Goal: Task Accomplishment & Management: Use online tool/utility

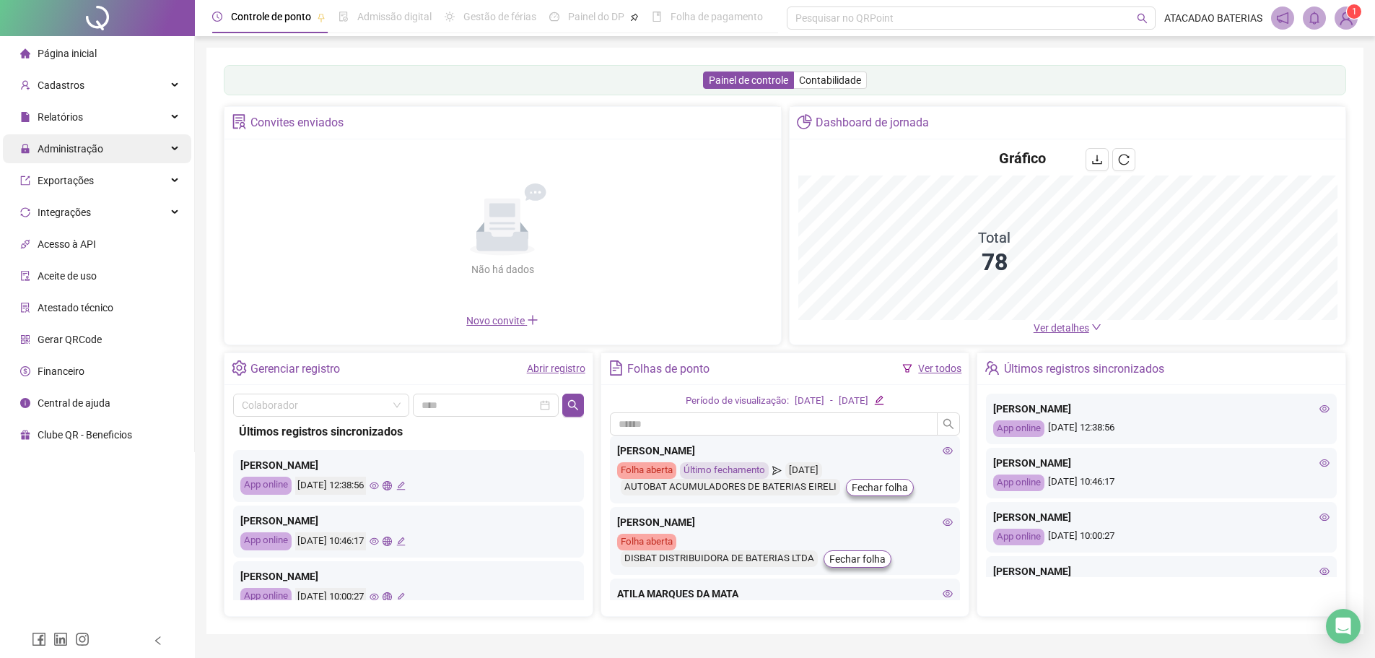
click at [166, 142] on div "Administração" at bounding box center [97, 148] width 188 height 29
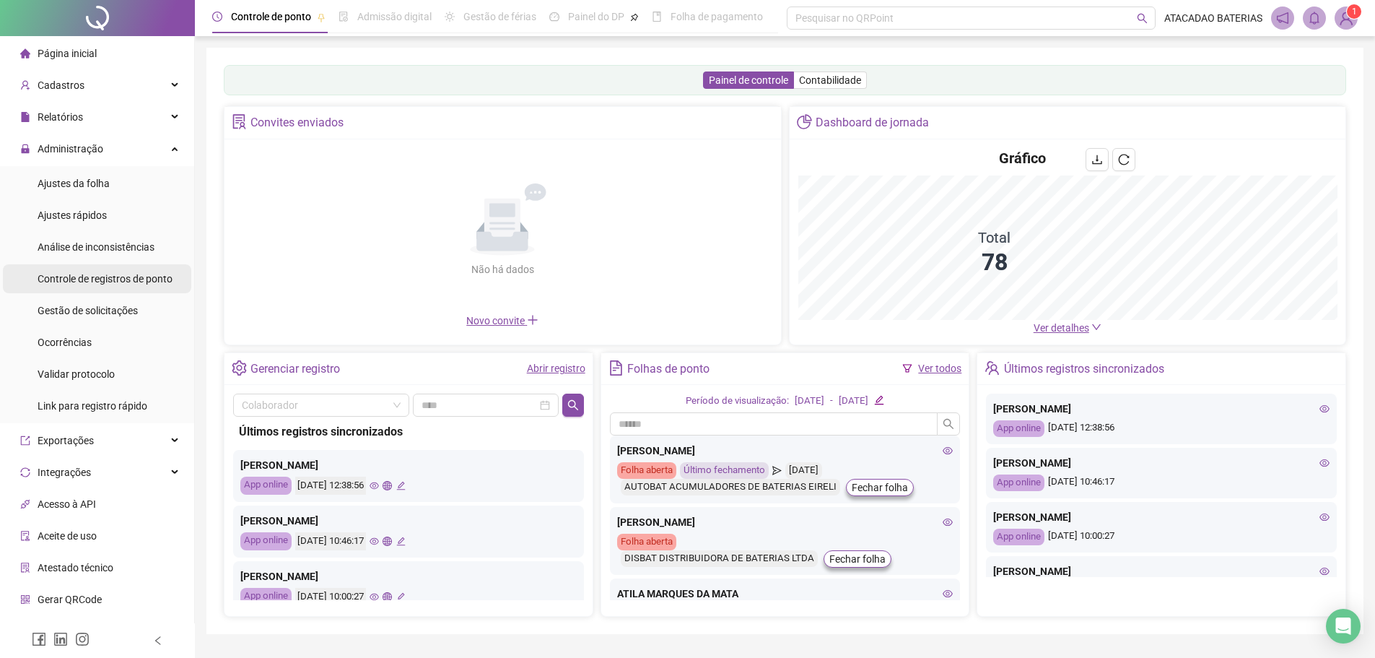
click at [144, 273] on span "Controle de registros de ponto" at bounding box center [105, 279] width 135 height 12
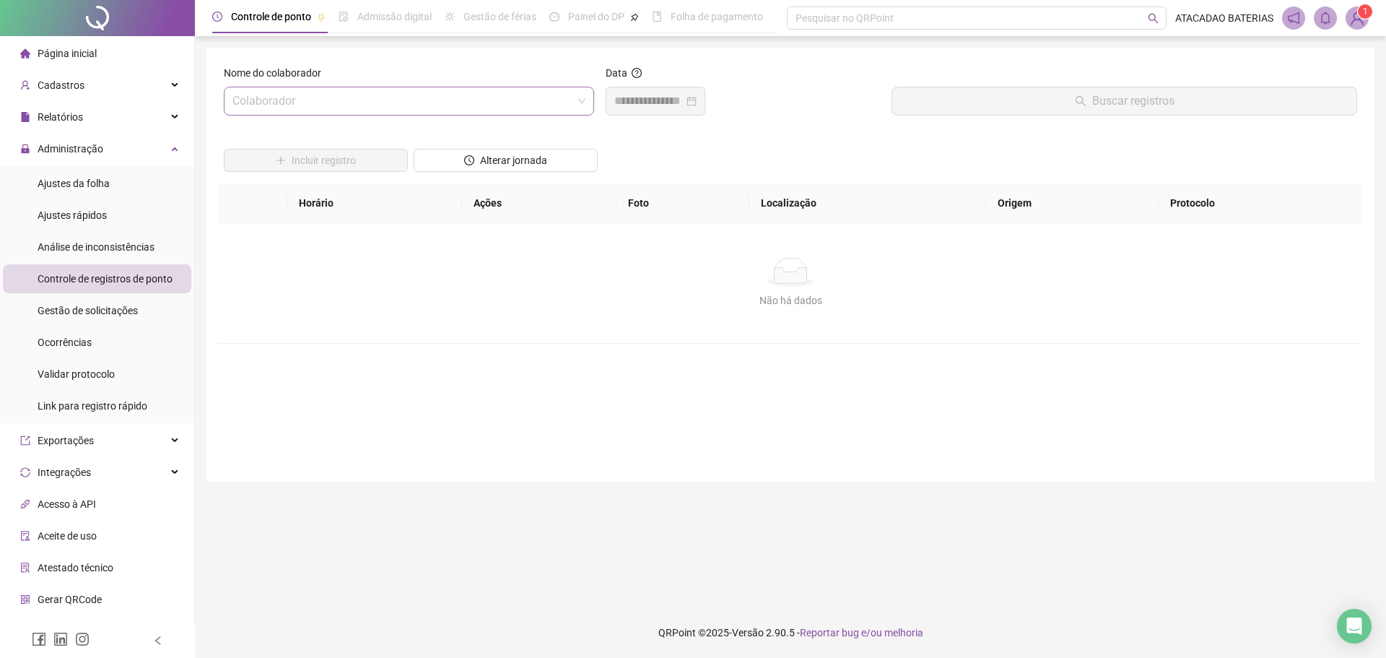
click at [451, 97] on input "search" at bounding box center [402, 100] width 340 height 27
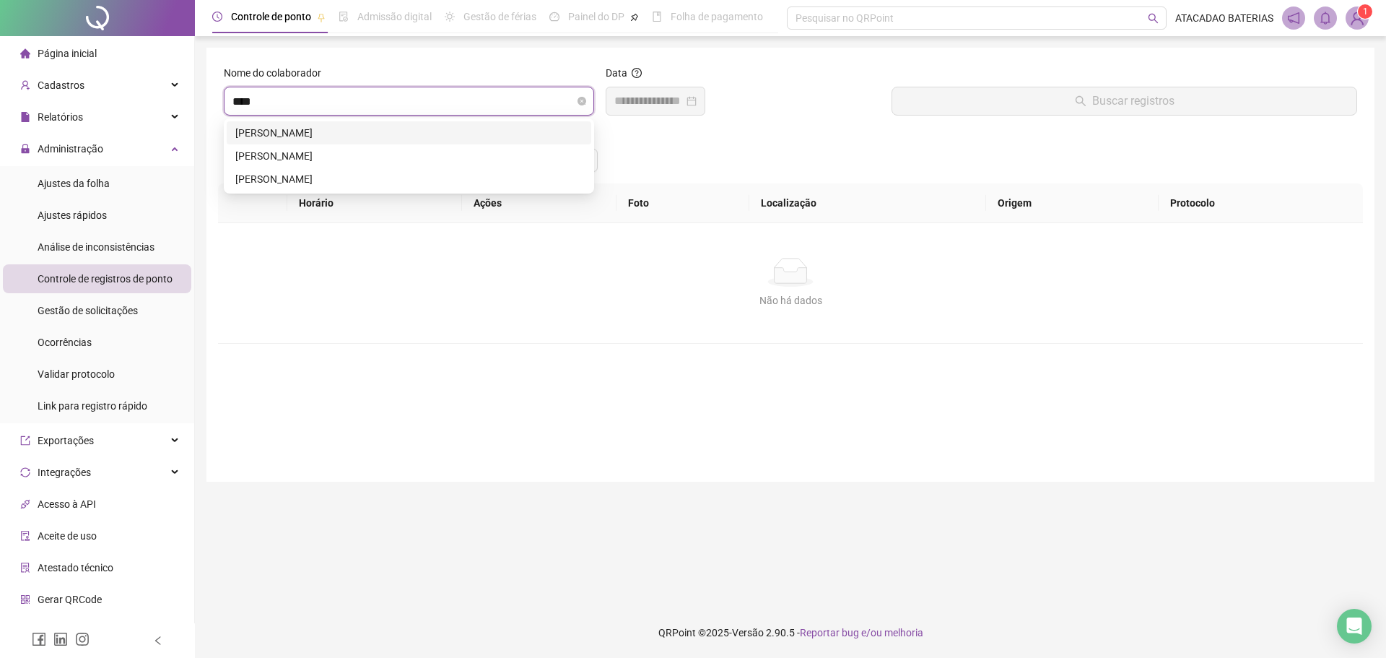
type input "*****"
click at [469, 132] on div "[PERSON_NAME]" at bounding box center [408, 133] width 347 height 16
click at [672, 100] on input at bounding box center [648, 100] width 69 height 17
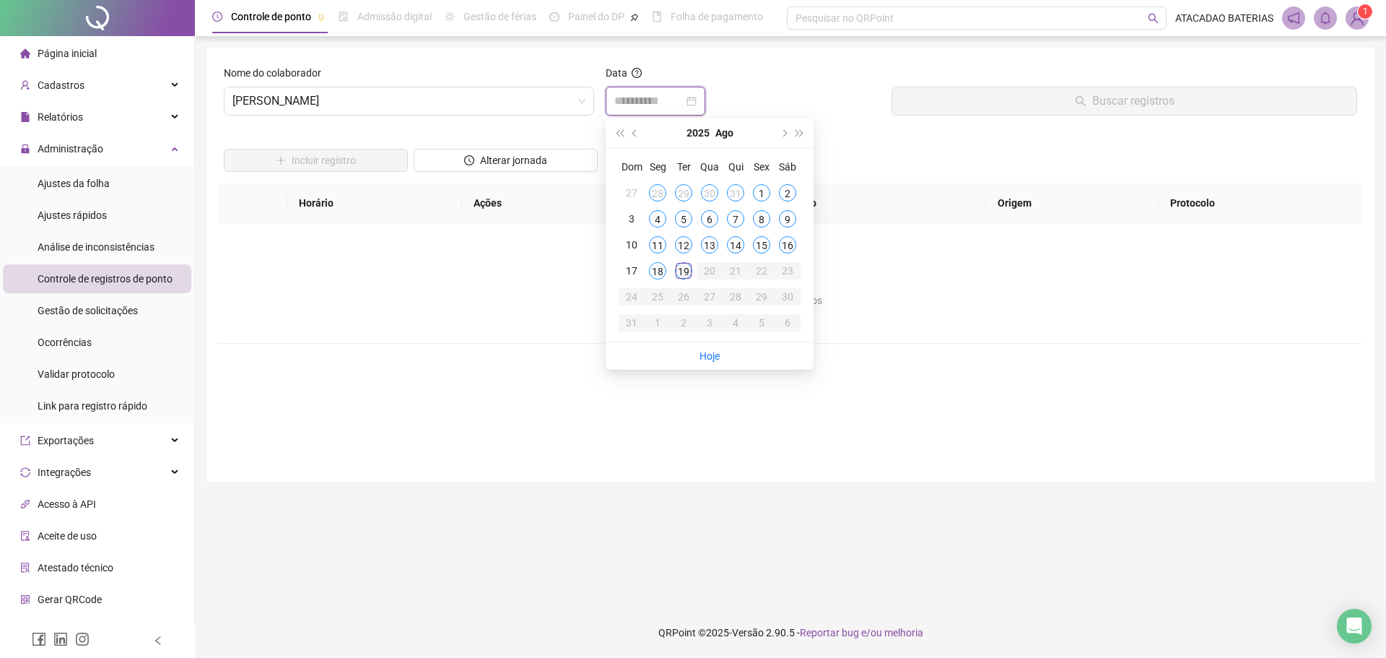
type input "**********"
click at [685, 272] on div "19" at bounding box center [683, 270] width 17 height 17
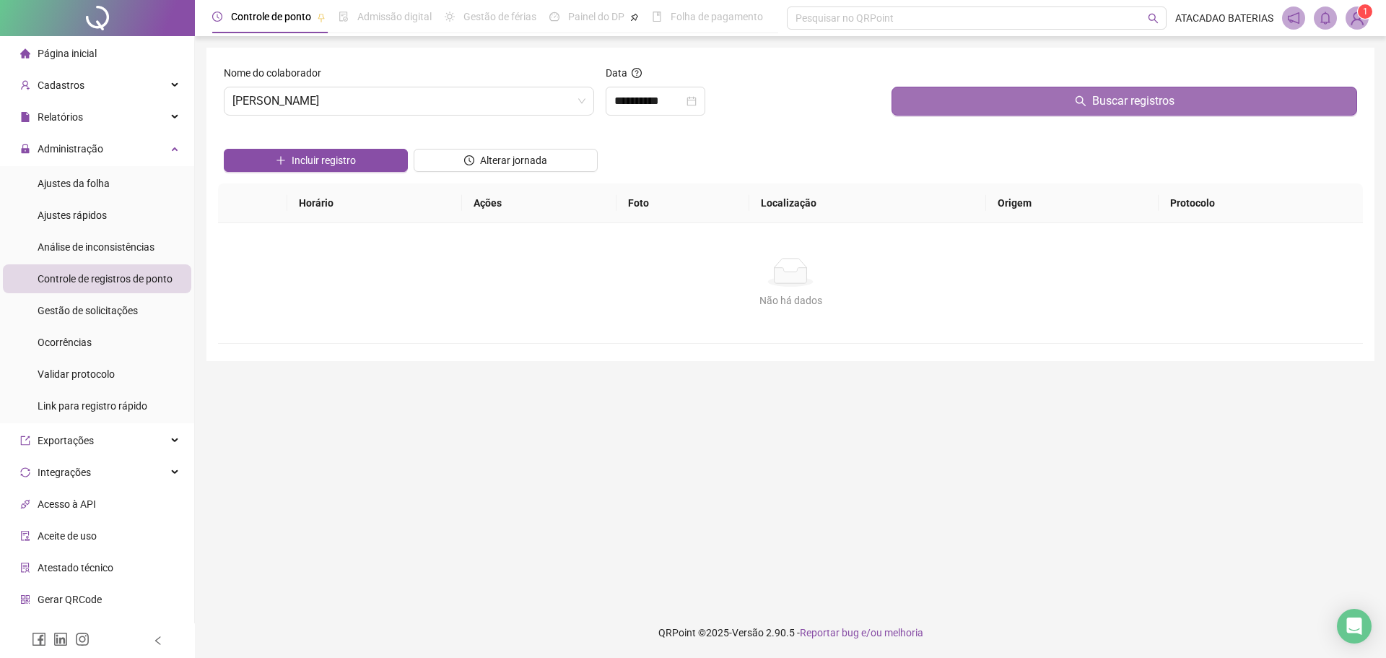
click at [1068, 95] on button "Buscar registros" at bounding box center [1125, 101] width 466 height 29
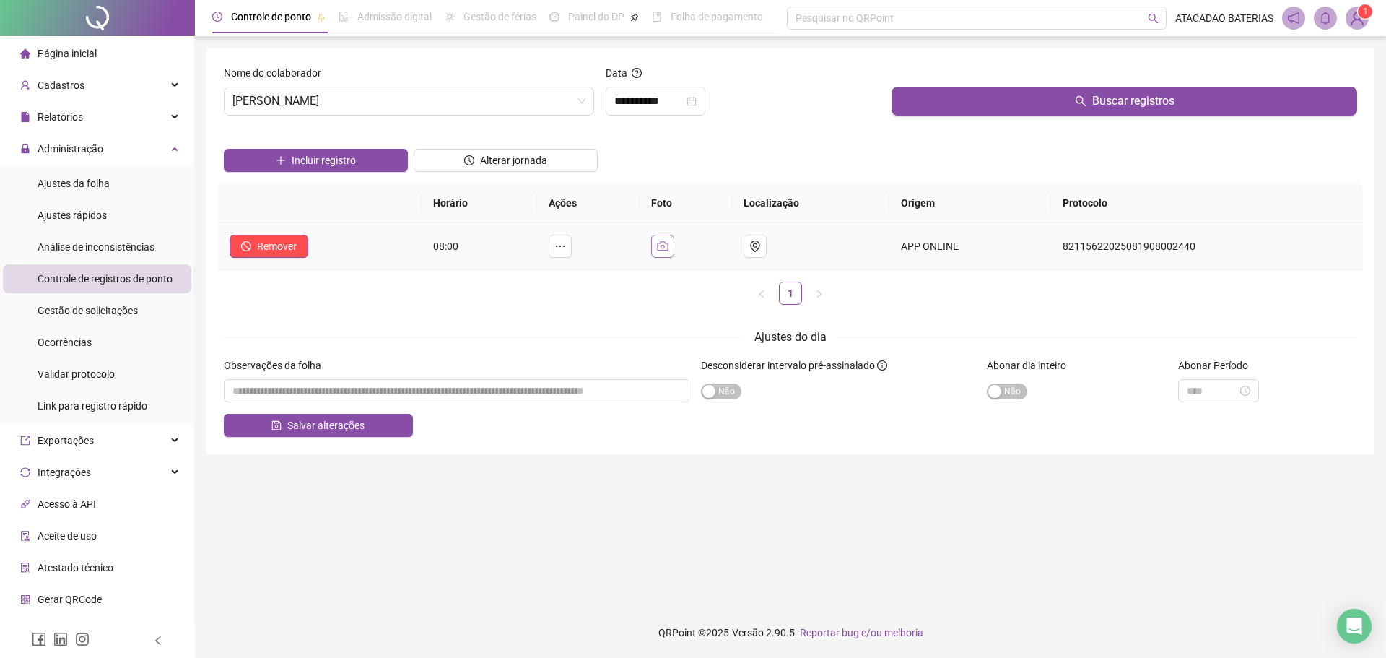
click at [665, 243] on icon "camera" at bounding box center [663, 246] width 12 height 12
click at [570, 175] on img at bounding box center [570, 175] width 0 height 0
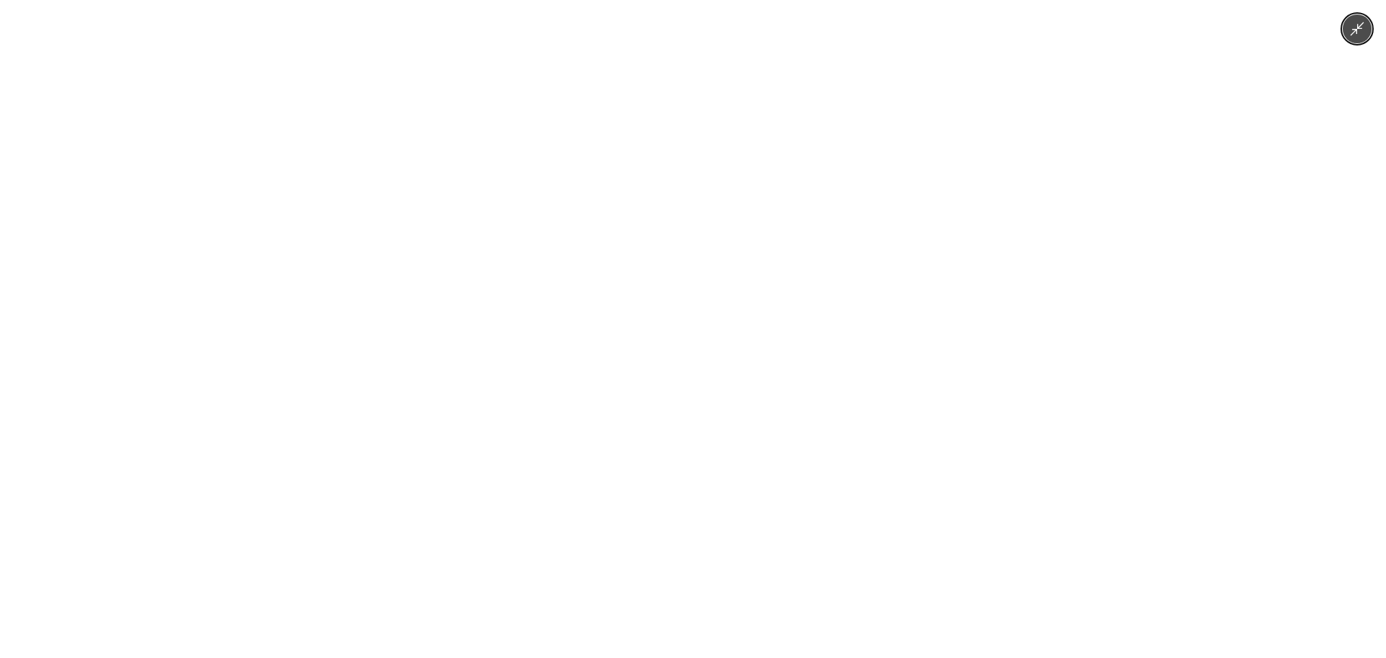
click at [1370, 43] on div at bounding box center [693, 329] width 1386 height 658
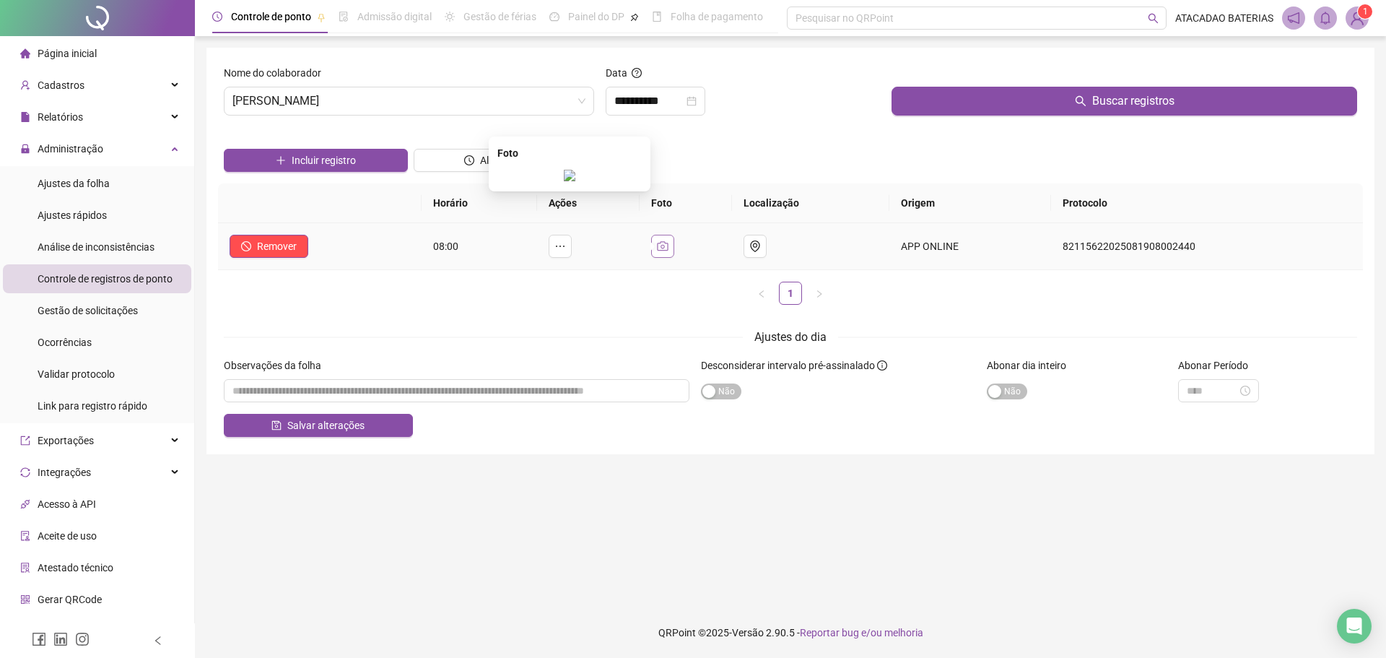
click at [669, 241] on icon "camera" at bounding box center [663, 246] width 12 height 12
click at [575, 181] on img at bounding box center [570, 176] width 12 height 12
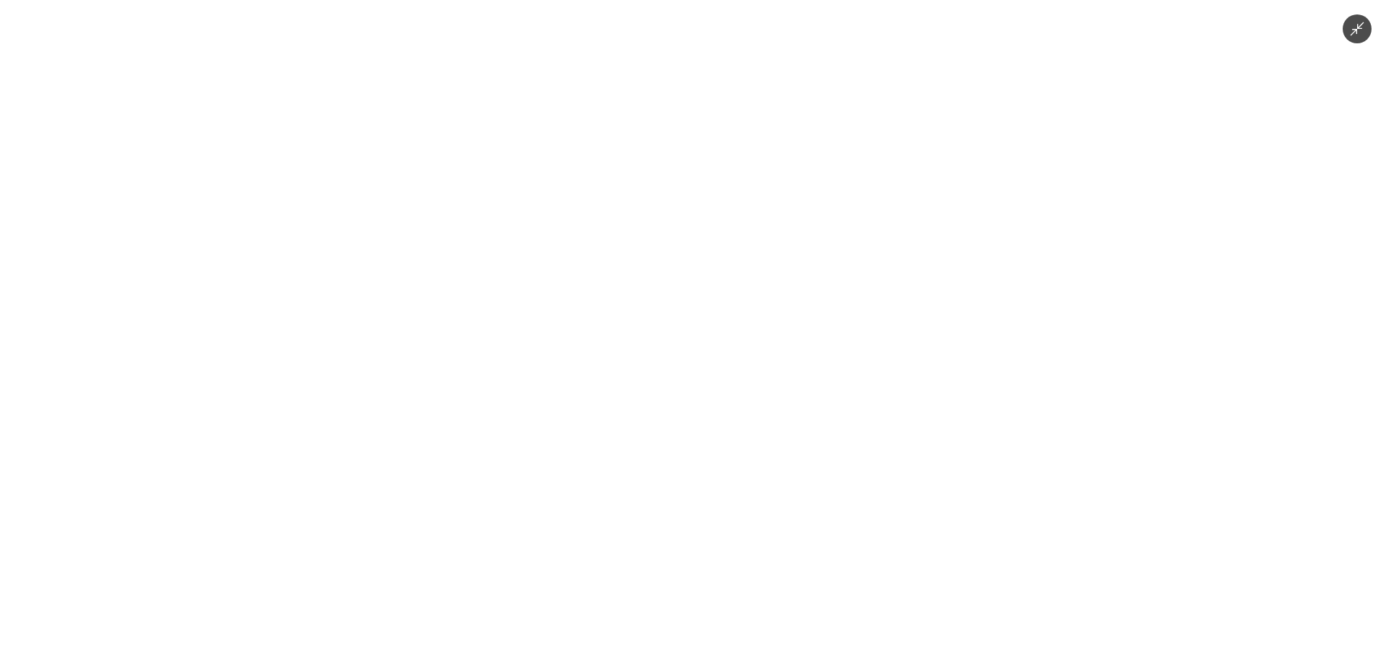
click at [1357, 36] on icon "Minimize image" at bounding box center [1357, 29] width 16 height 16
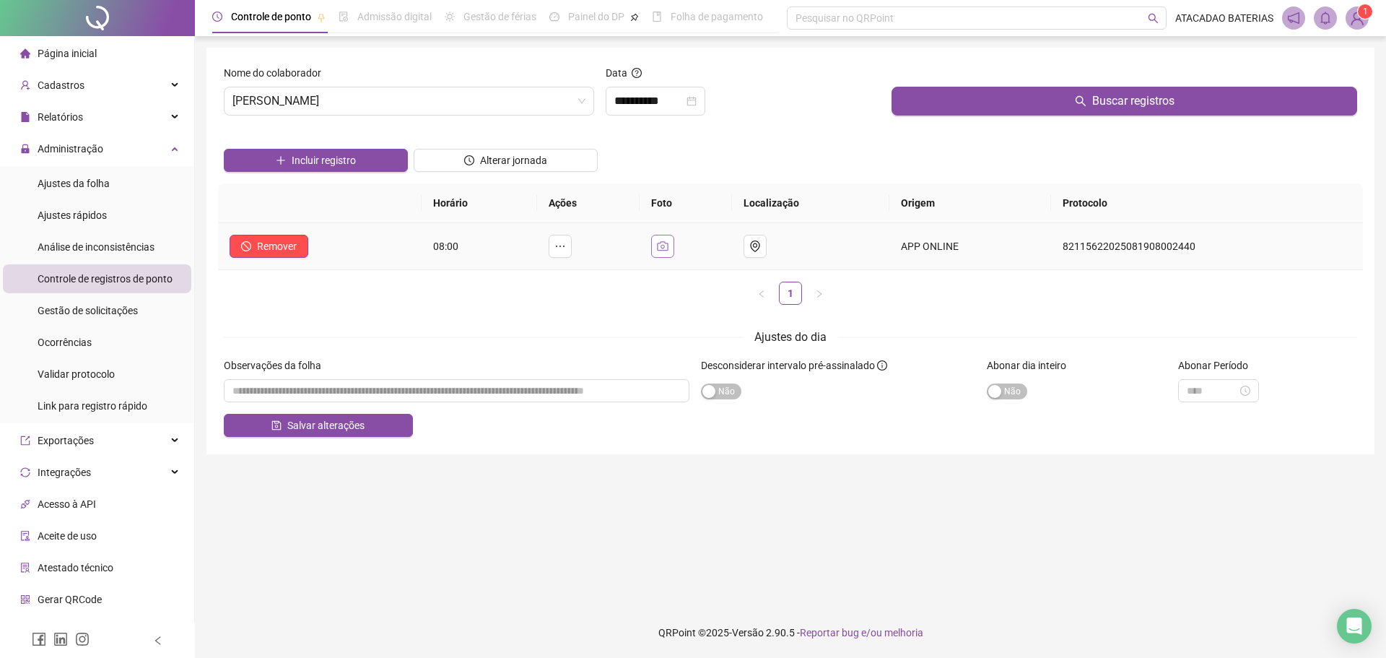
click at [669, 251] on icon "camera" at bounding box center [663, 246] width 12 height 12
click at [575, 181] on img at bounding box center [570, 176] width 12 height 12
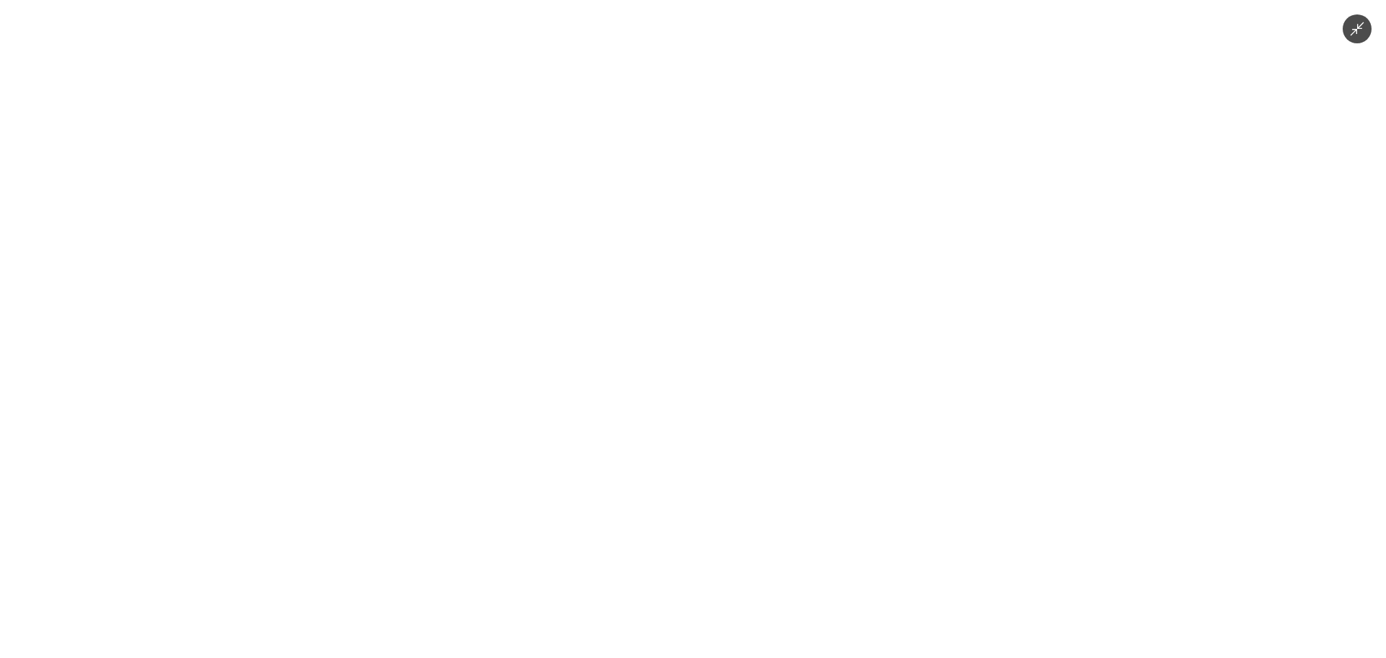
click at [1078, 177] on div at bounding box center [693, 329] width 1386 height 658
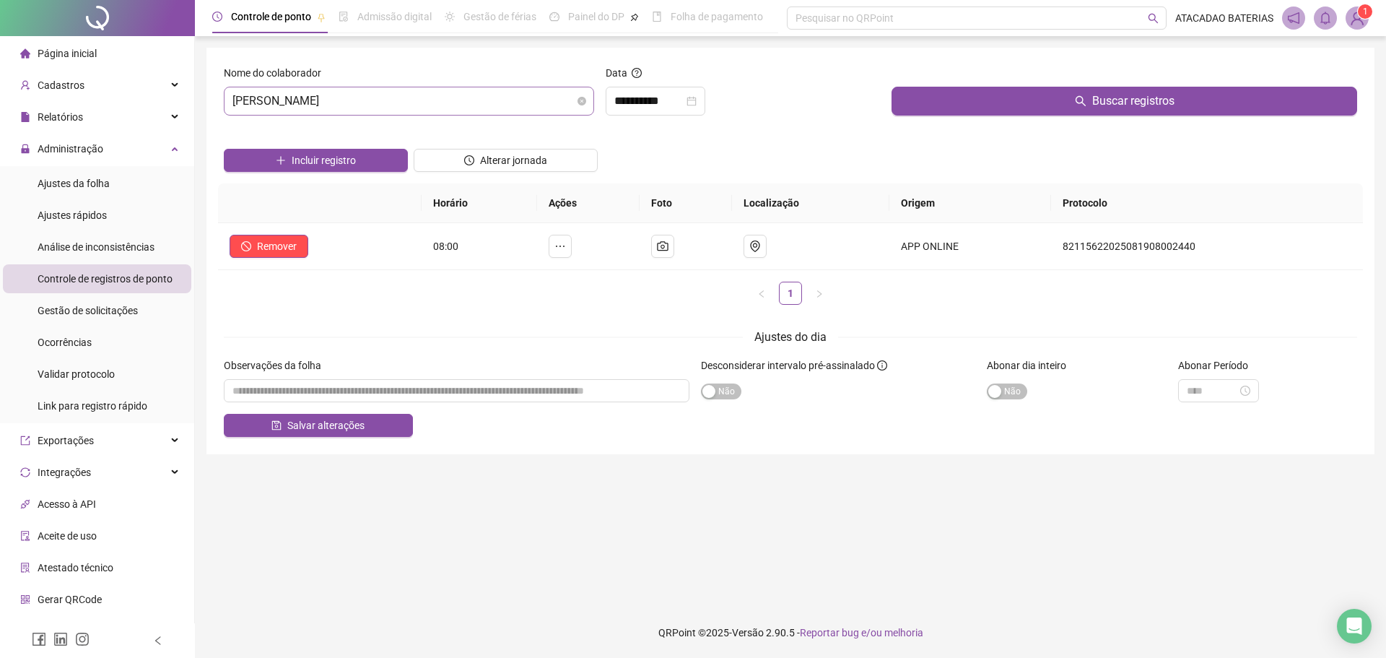
click at [455, 99] on span "[PERSON_NAME]" at bounding box center [408, 100] width 353 height 27
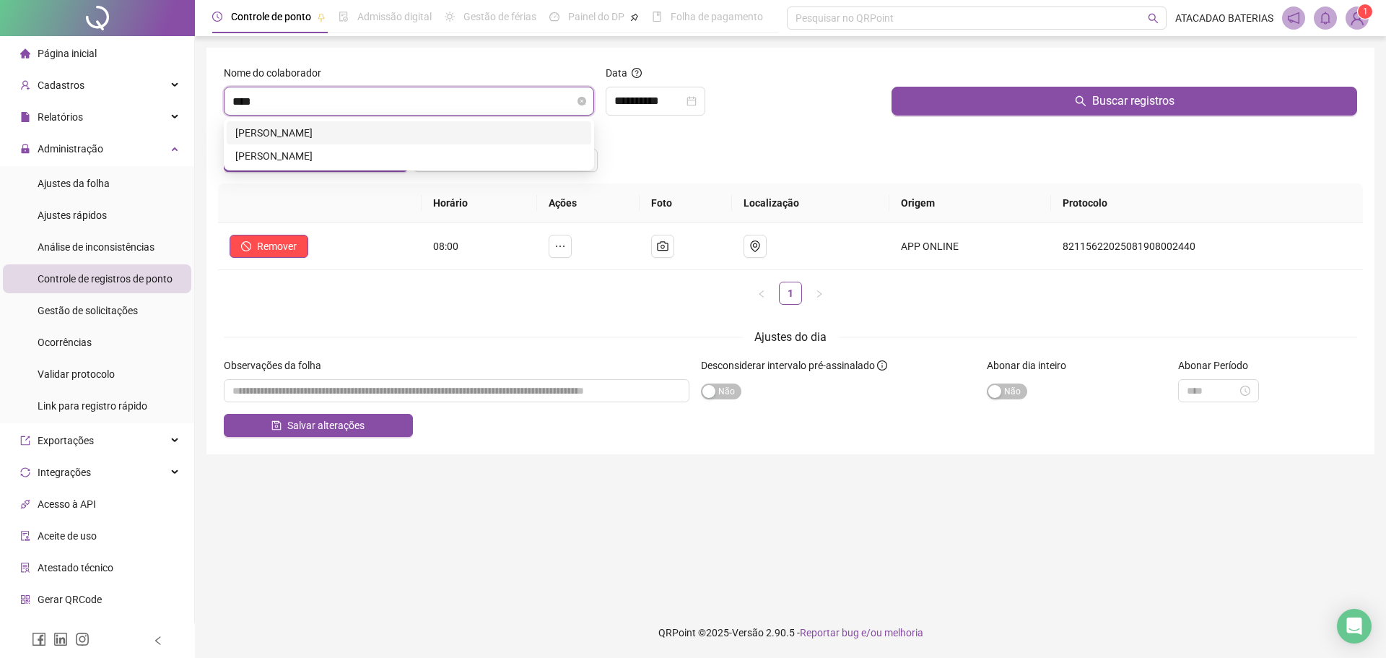
type input "*****"
click at [397, 156] on div "[PERSON_NAME]" at bounding box center [408, 156] width 347 height 16
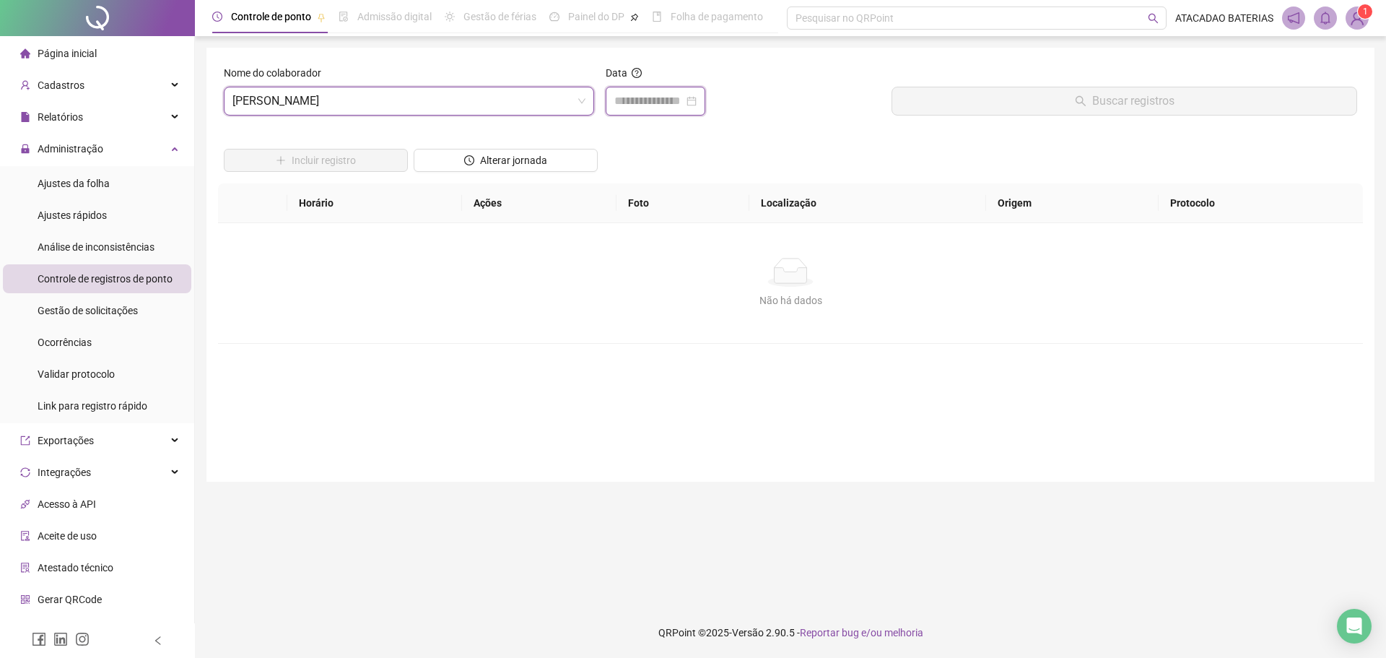
click at [681, 108] on input at bounding box center [648, 100] width 69 height 17
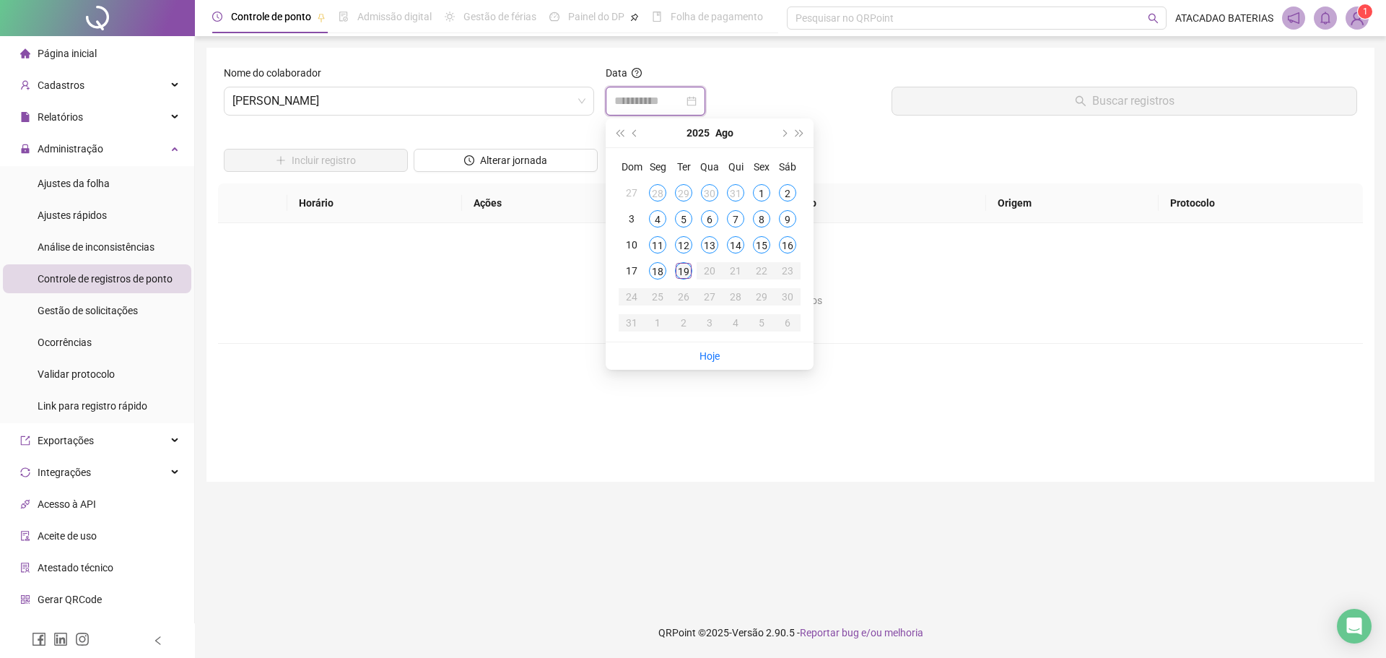
type input "**********"
click at [687, 266] on div "19" at bounding box center [683, 270] width 17 height 17
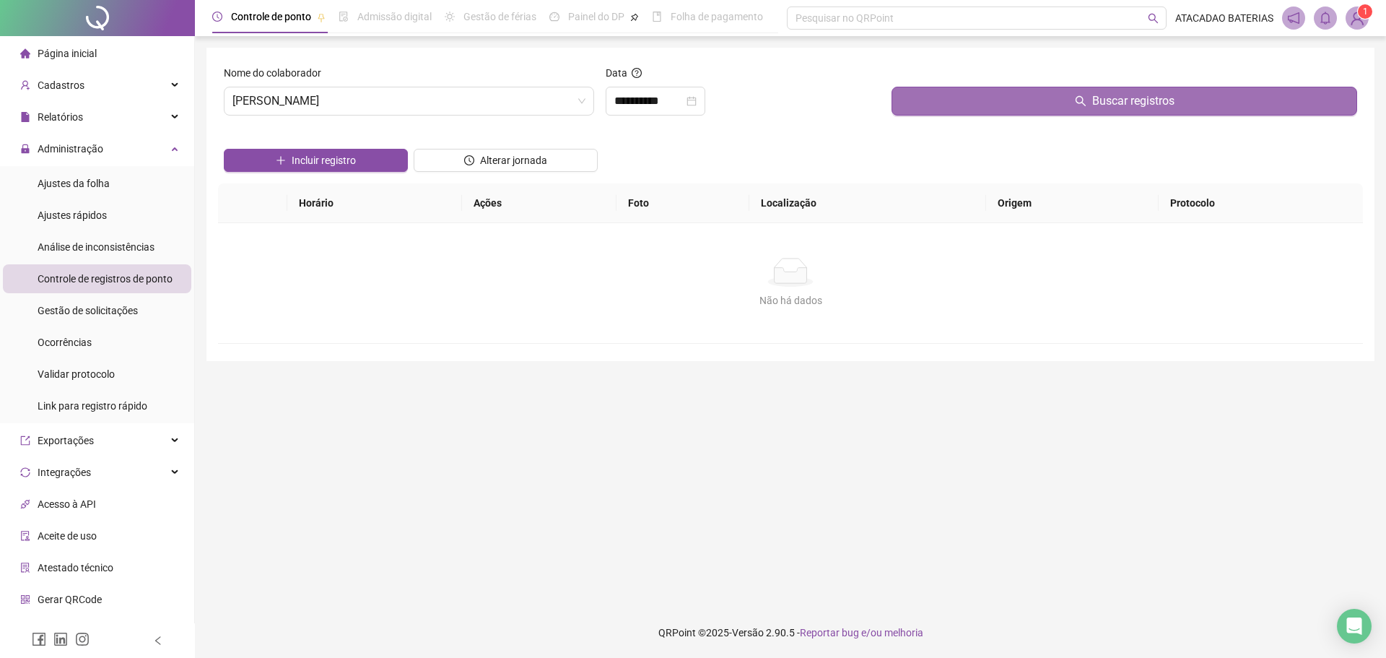
click at [1079, 98] on icon "search" at bounding box center [1081, 101] width 12 height 12
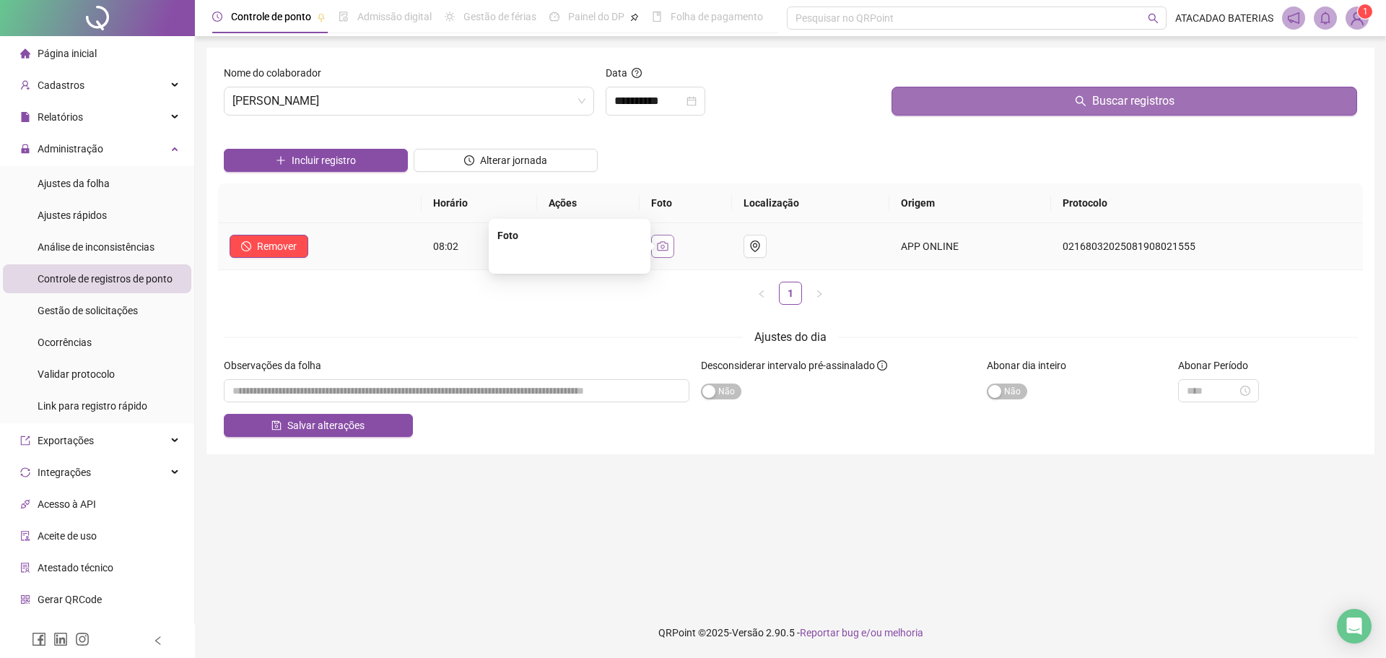
click at [674, 242] on button "button" at bounding box center [662, 246] width 23 height 23
click at [570, 175] on img at bounding box center [570, 175] width 0 height 0
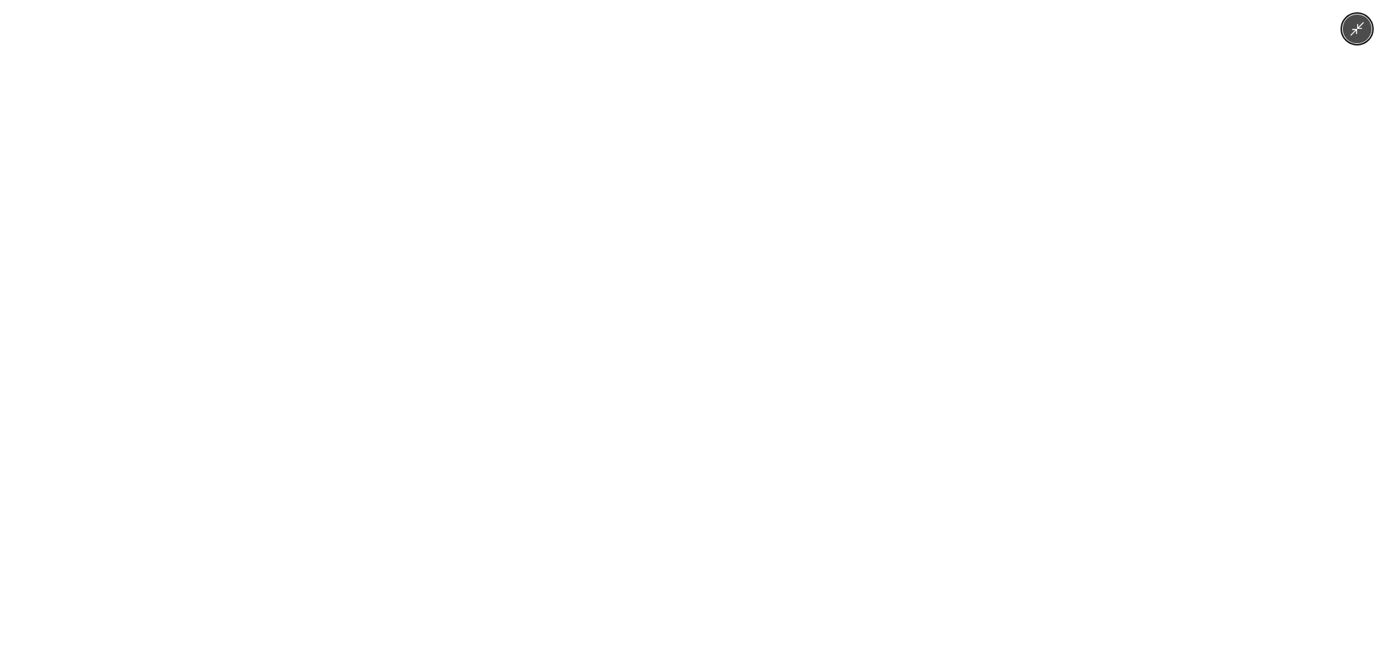
click at [1329, 112] on div at bounding box center [693, 329] width 1386 height 658
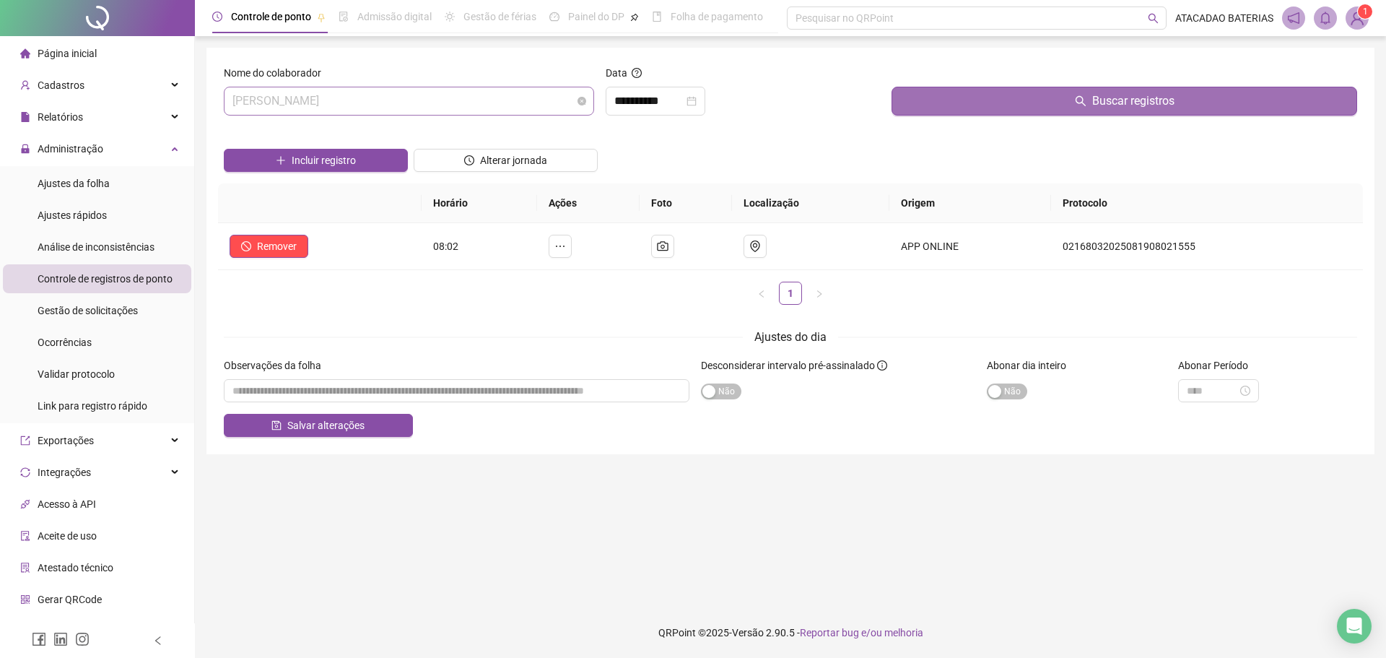
scroll to position [1201, 0]
click at [378, 93] on span "[PERSON_NAME]" at bounding box center [408, 100] width 353 height 27
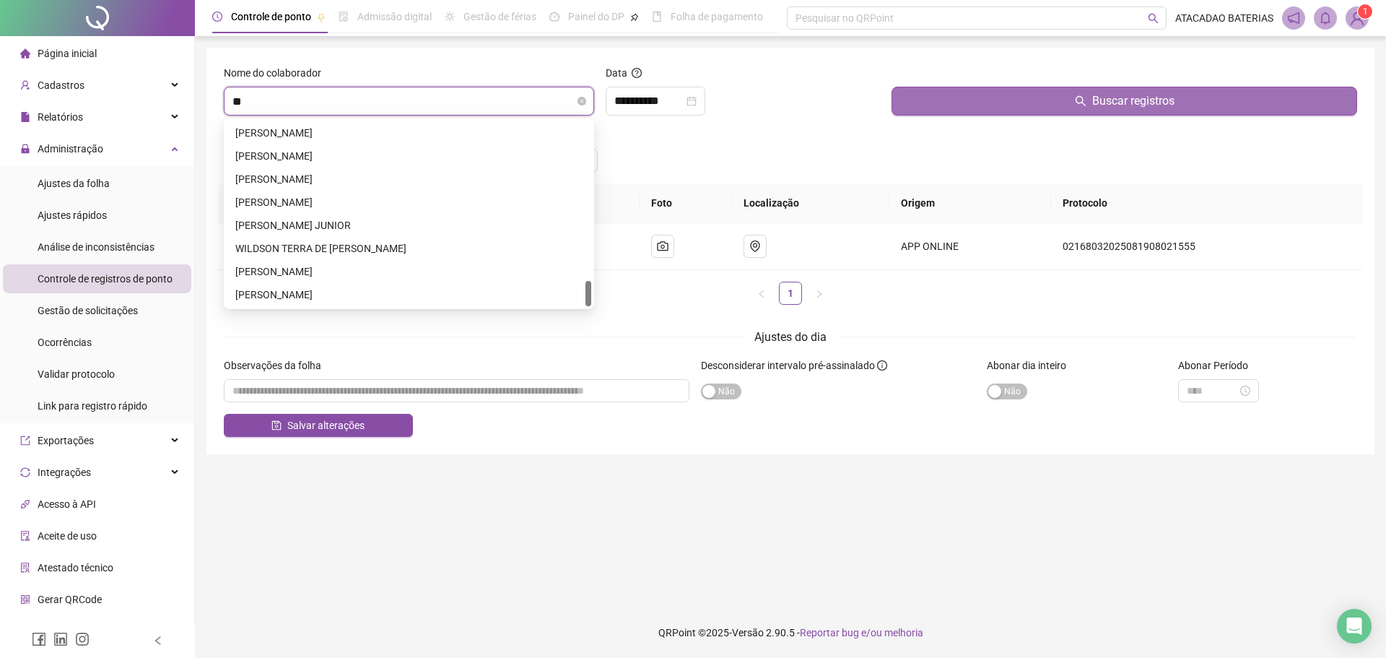
scroll to position [0, 0]
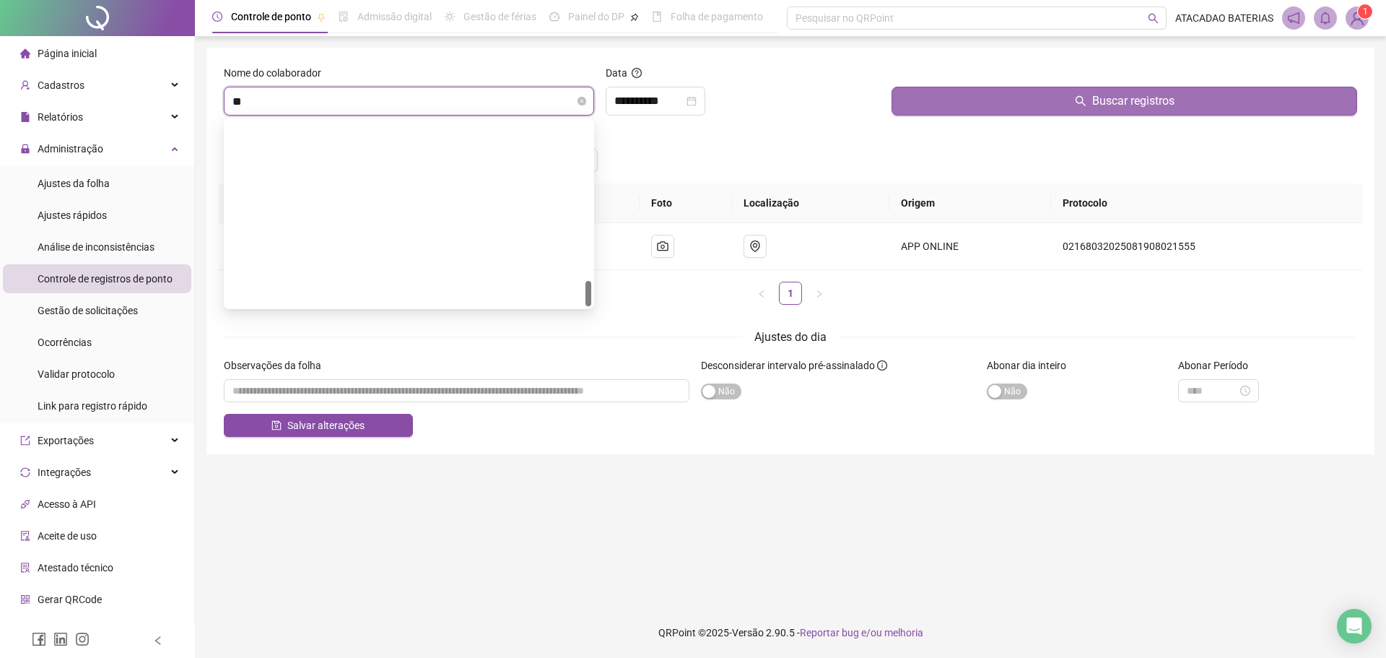
type input "***"
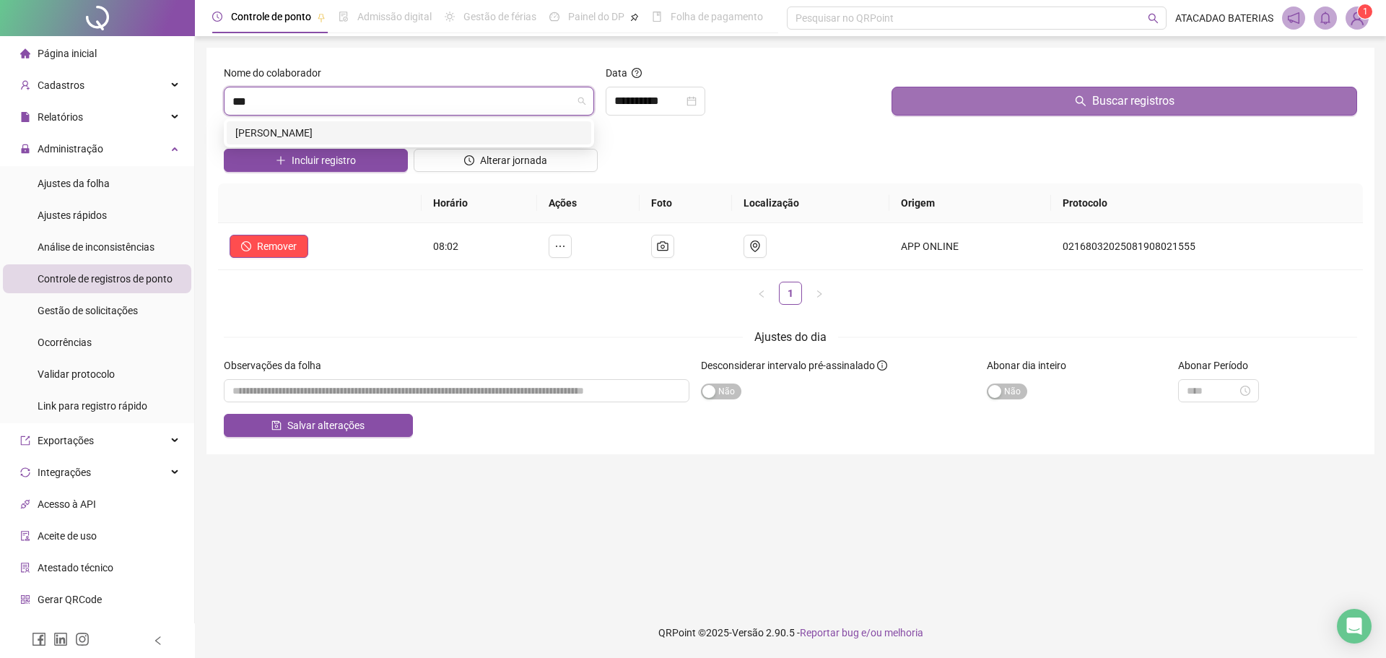
click at [399, 135] on div "[PERSON_NAME]" at bounding box center [408, 133] width 347 height 16
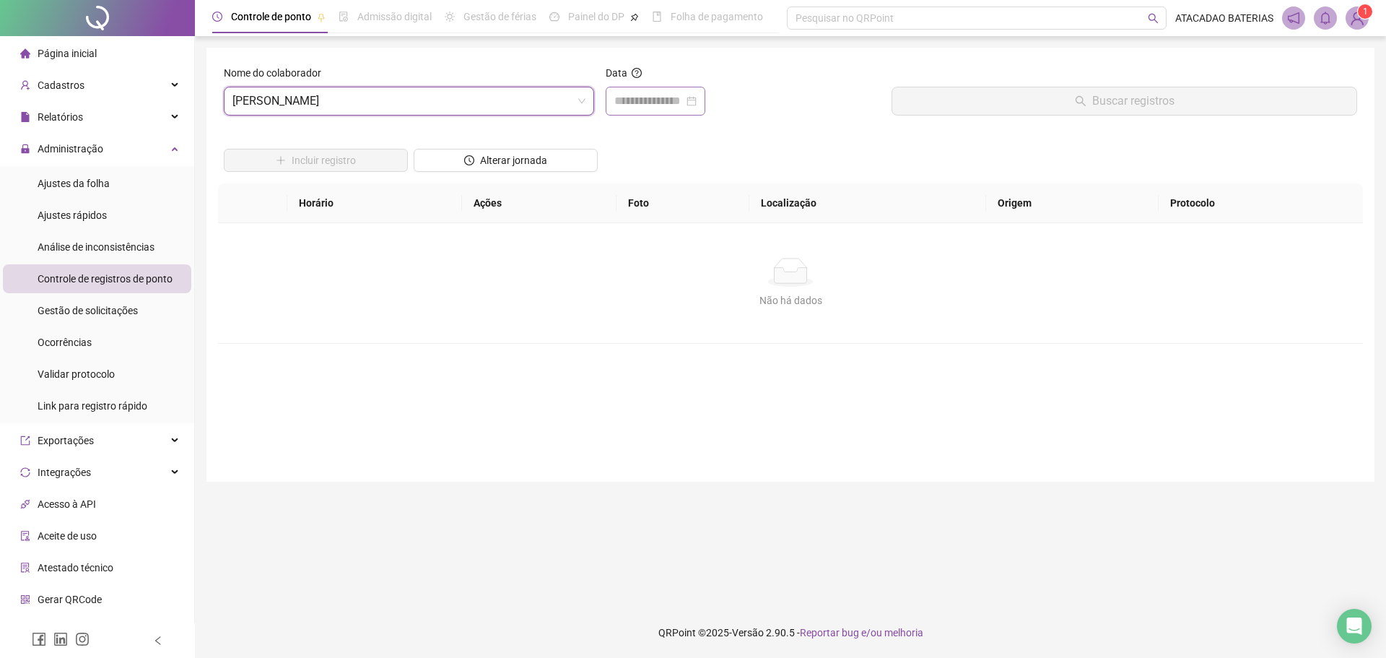
click at [697, 97] on div at bounding box center [655, 100] width 82 height 17
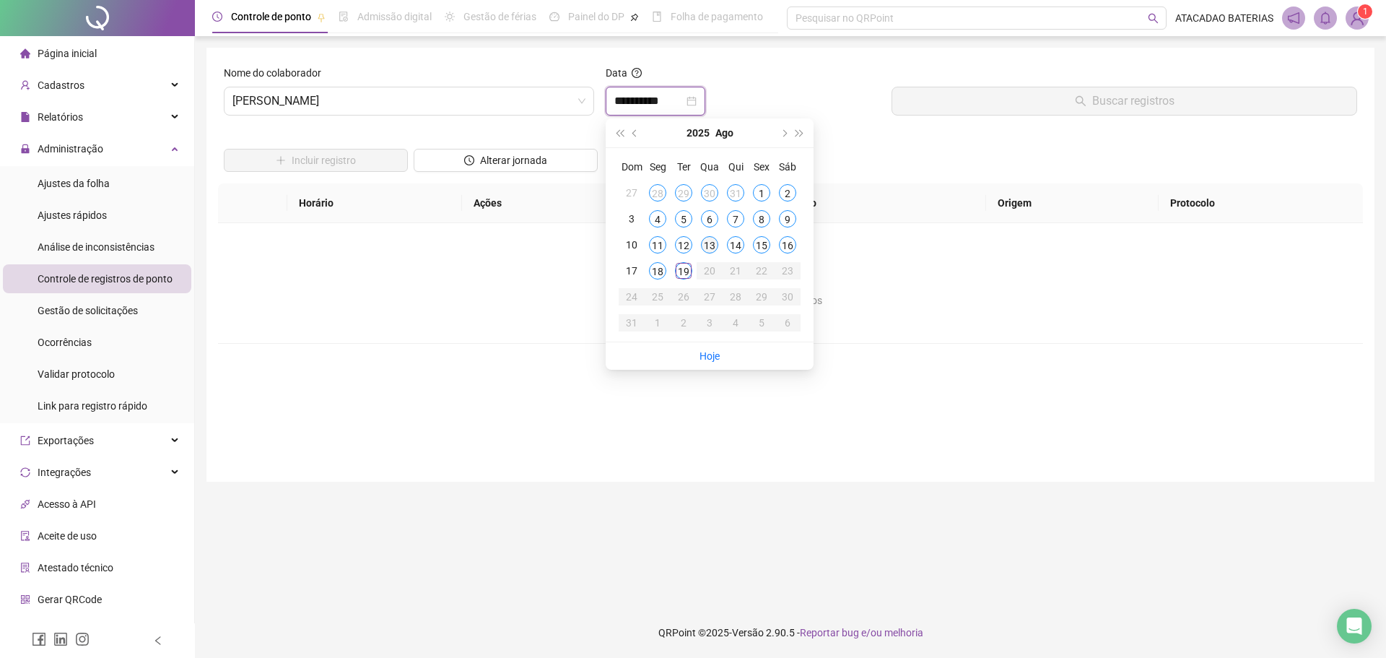
type input "**********"
click at [687, 271] on div "19" at bounding box center [683, 270] width 17 height 17
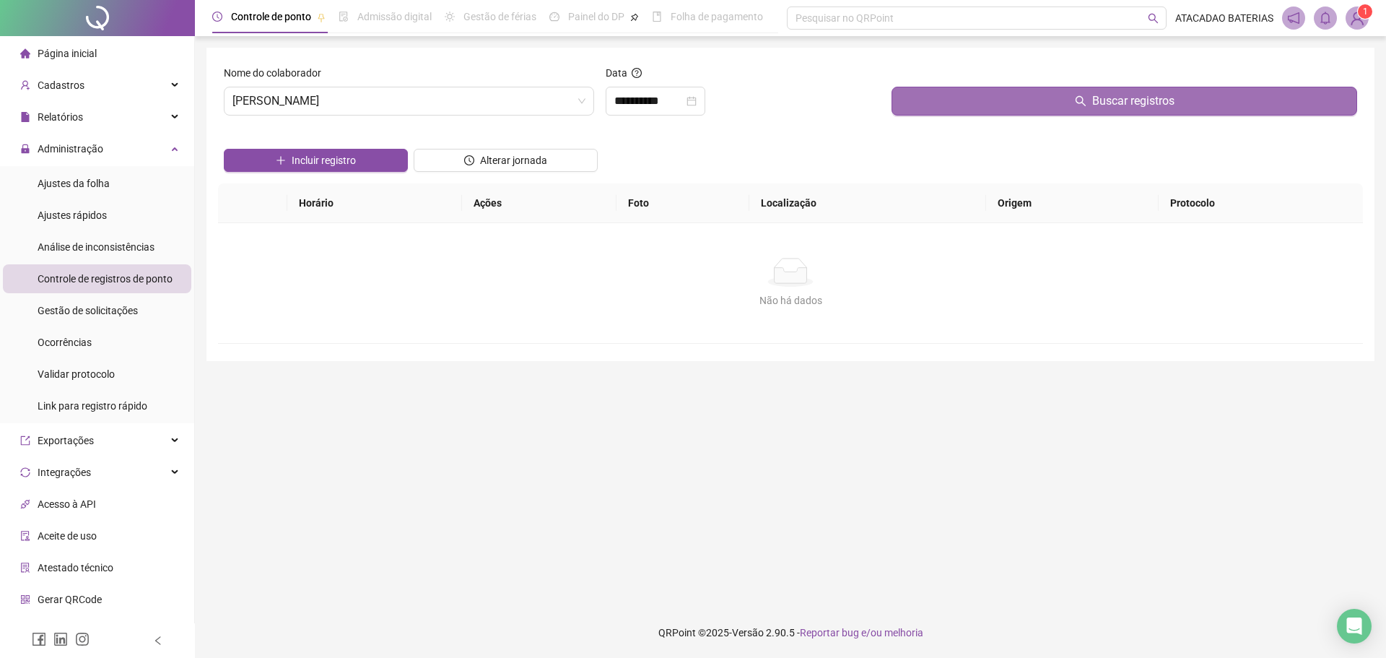
click at [1025, 103] on button "Buscar registros" at bounding box center [1125, 101] width 466 height 29
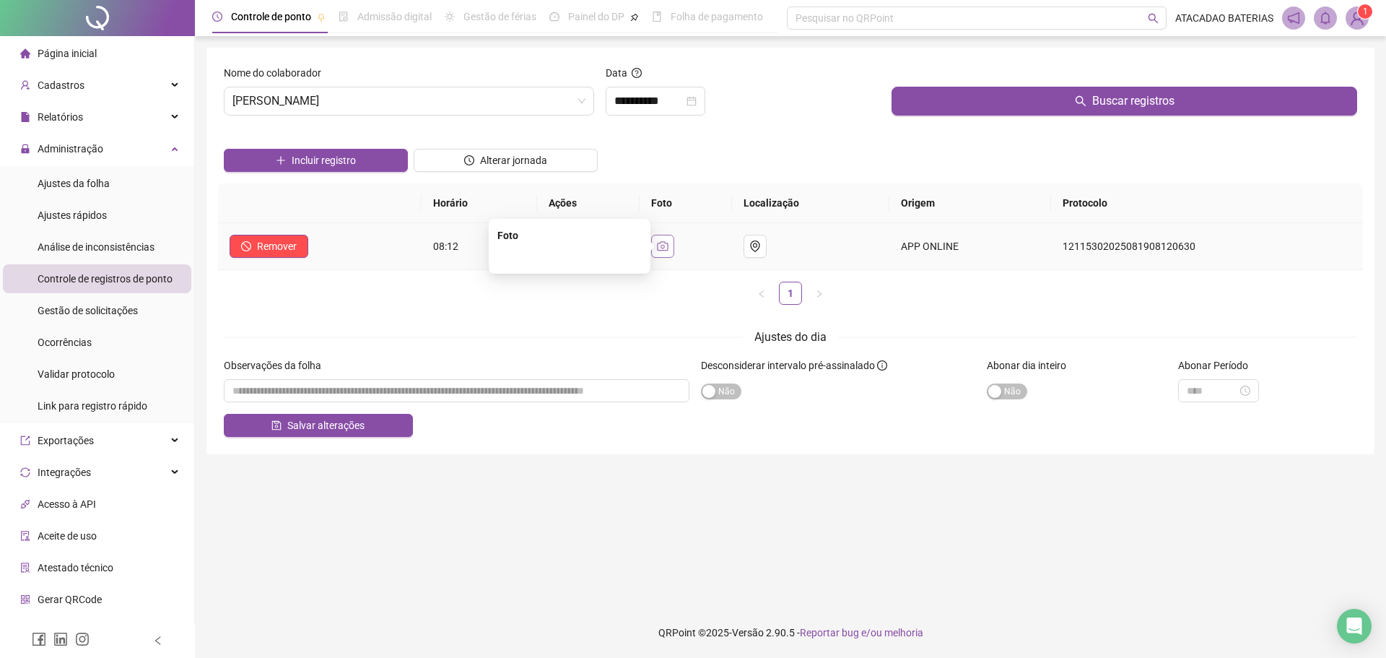
click at [668, 250] on icon "camera" at bounding box center [662, 245] width 11 height 9
click at [570, 175] on img at bounding box center [570, 175] width 0 height 0
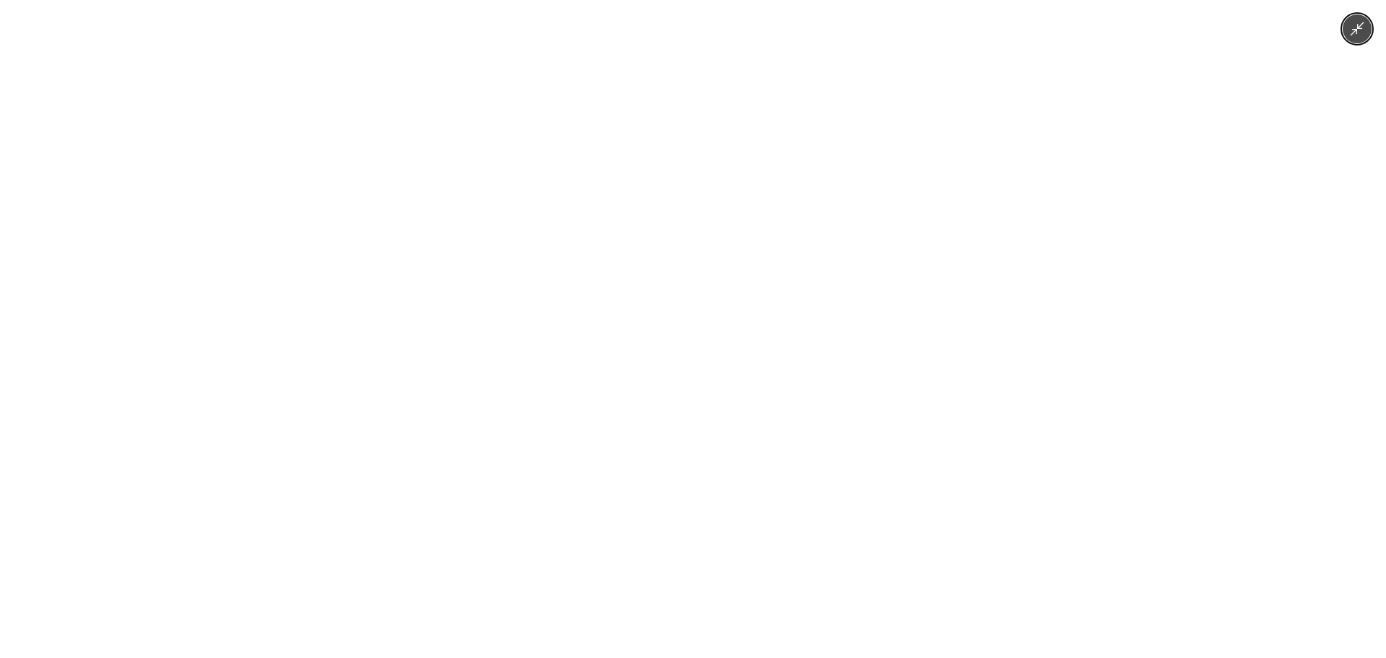
click at [1360, 23] on icon "Minimize image" at bounding box center [1357, 29] width 16 height 16
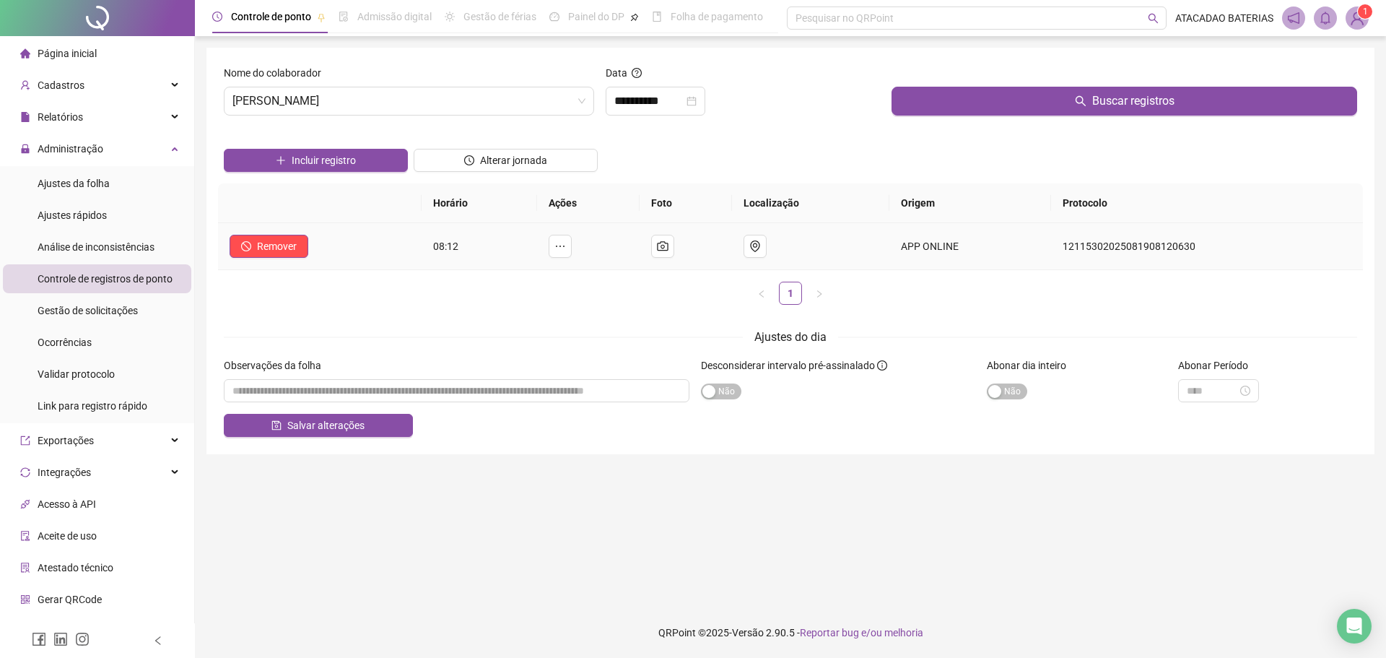
click at [683, 251] on td at bounding box center [686, 246] width 92 height 47
click at [668, 250] on icon "camera" at bounding box center [662, 245] width 11 height 9
click at [570, 175] on img at bounding box center [570, 175] width 0 height 0
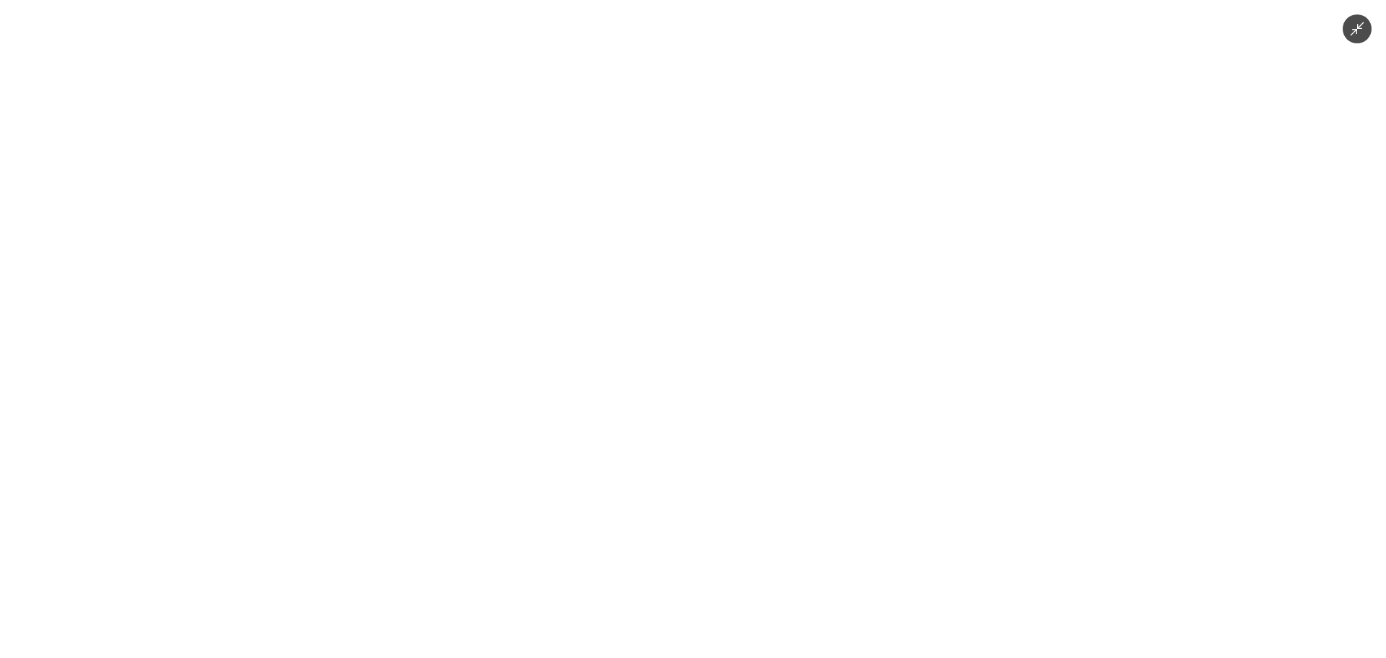
click at [1259, 178] on div at bounding box center [693, 329] width 1386 height 658
